Goal: Information Seeking & Learning: Understand process/instructions

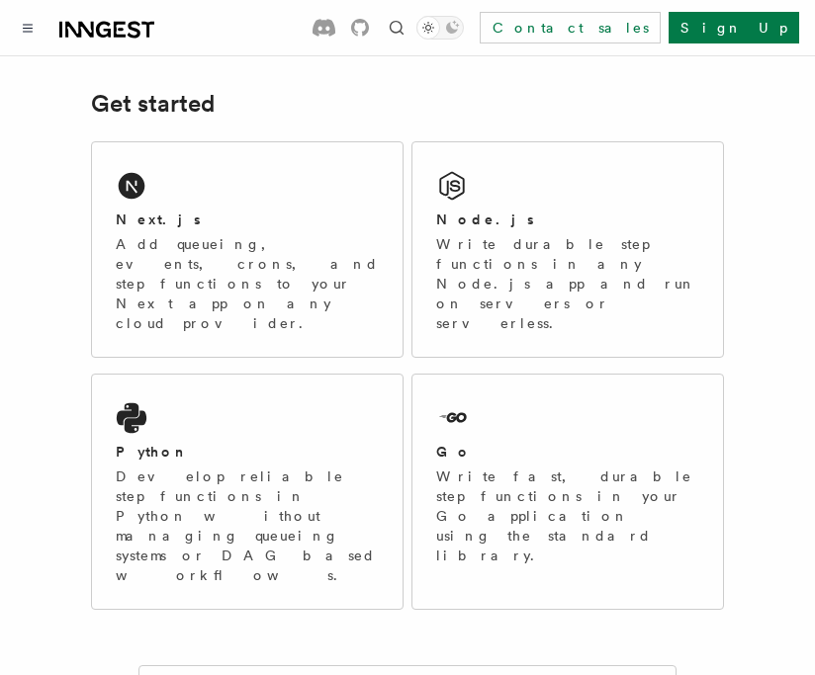
scroll to position [262, 0]
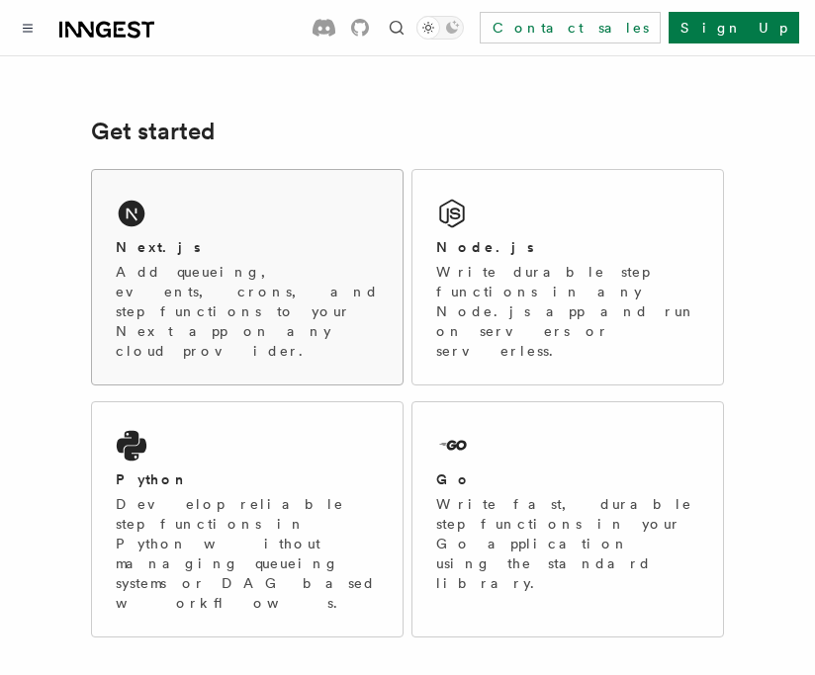
click at [288, 277] on p "Add queueing, events, crons, and step functions to your Next app on any cloud p…" at bounding box center [247, 311] width 263 height 99
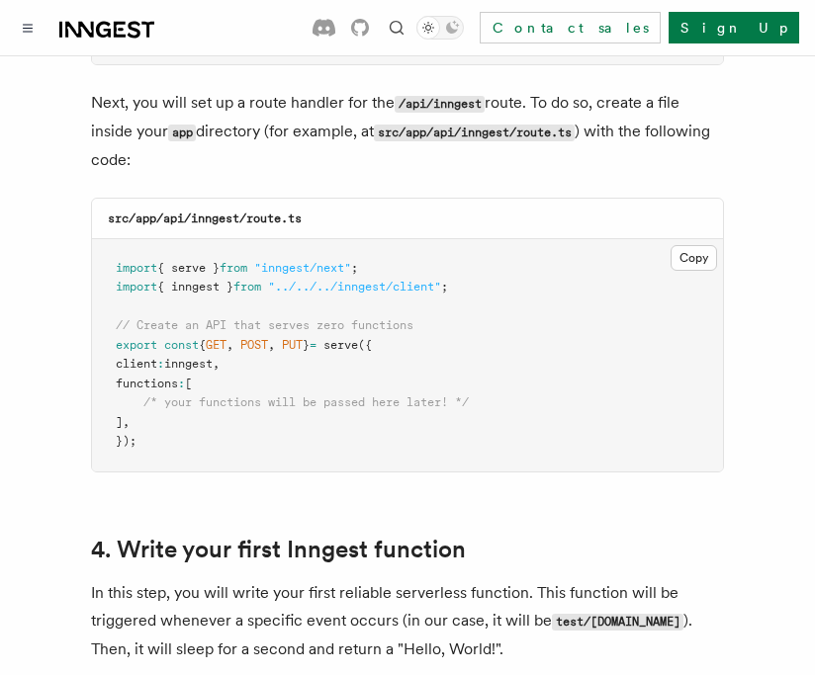
scroll to position [2797, 0]
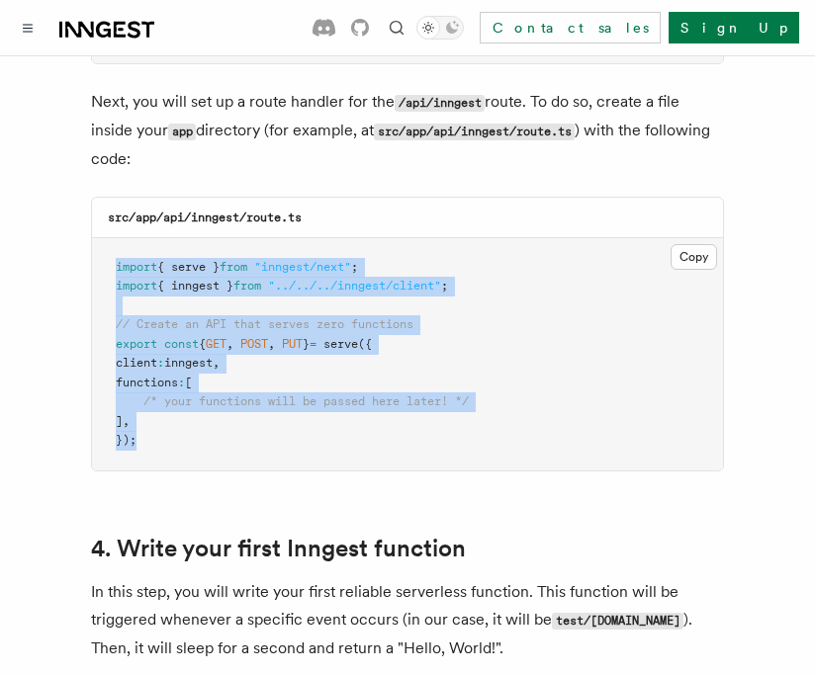
drag, startPoint x: 220, startPoint y: 387, endPoint x: 91, endPoint y: 207, distance: 221.7
click at [91, 207] on div "src/app/api/inngest/route.ts Copy Copied import { serve } from "inngest/next" ;…" at bounding box center [407, 334] width 633 height 275
click at [685, 244] on button "Copy Copied" at bounding box center [693, 257] width 46 height 26
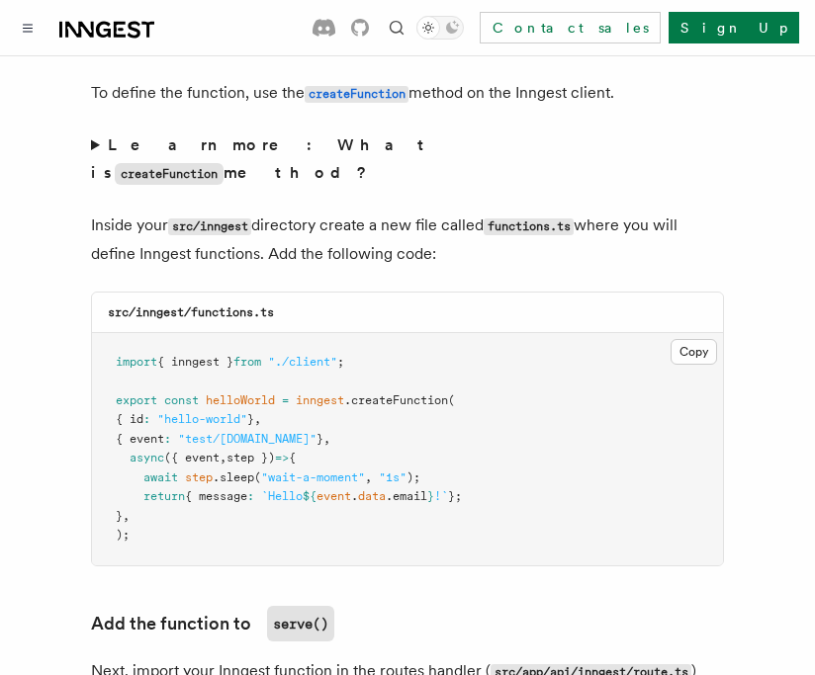
scroll to position [3466, 0]
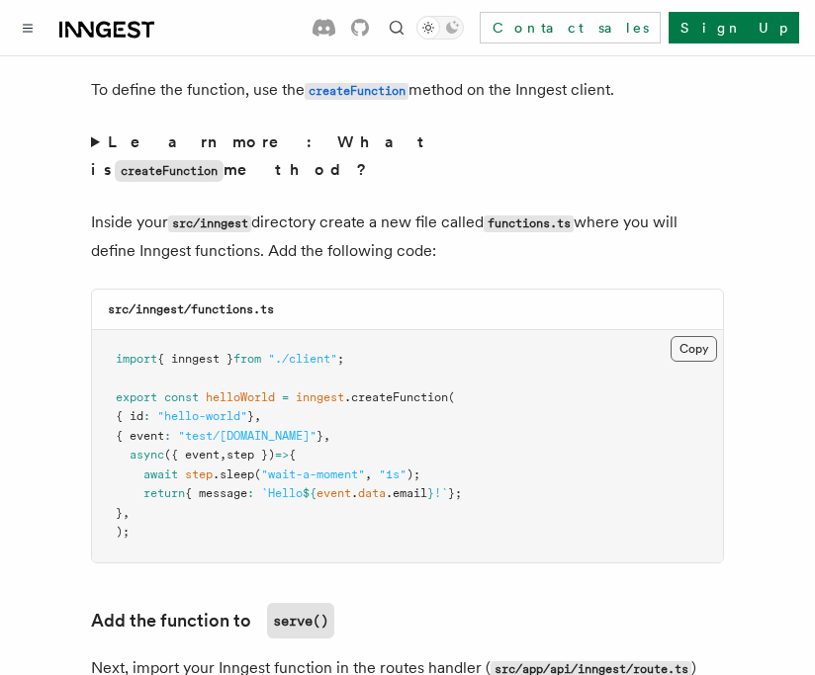
click at [705, 336] on button "Copy Copied" at bounding box center [693, 349] width 46 height 26
